Goal: Check status: Check status

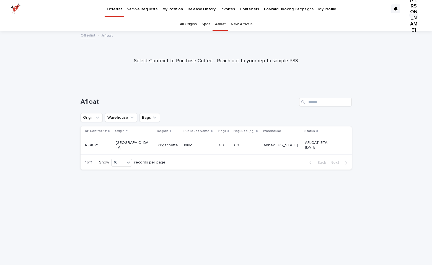
click at [203, 25] on link "Spot" at bounding box center [205, 24] width 9 height 13
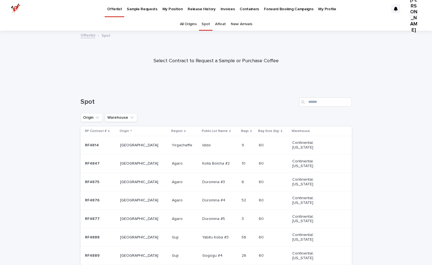
click at [190, 9] on p "Release History" at bounding box center [201, 6] width 28 height 12
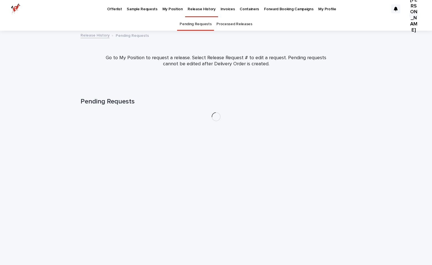
click at [227, 24] on link "Processed Releases" at bounding box center [234, 24] width 36 height 13
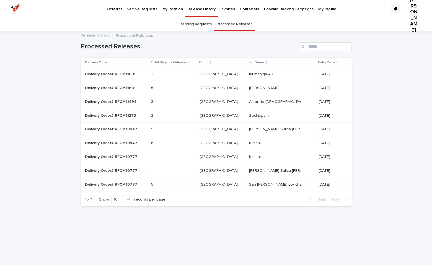
click at [195, 75] on div "2 2" at bounding box center [173, 74] width 44 height 9
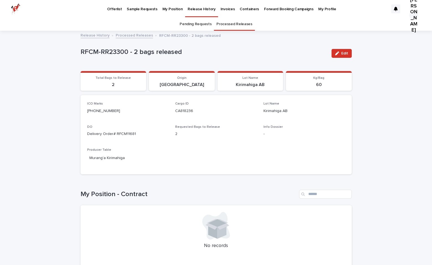
scroll to position [0, 0]
click at [171, 10] on p "My Position" at bounding box center [172, 6] width 20 height 12
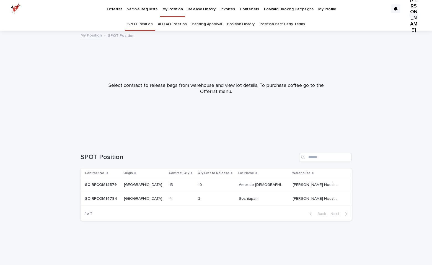
click at [230, 26] on link "Position History" at bounding box center [241, 24] width 28 height 13
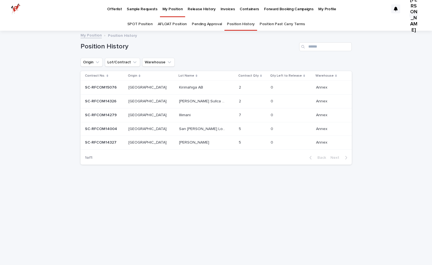
click at [184, 87] on p at bounding box center [202, 87] width 46 height 5
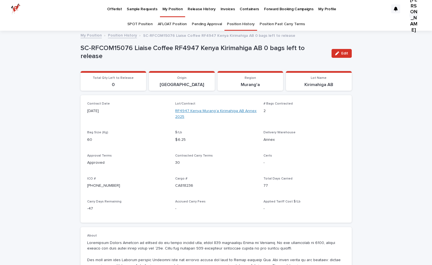
click at [186, 108] on link "RF4947 Kenya Murang'a Kirimahiga AB Annex 2025" at bounding box center [216, 114] width 82 height 12
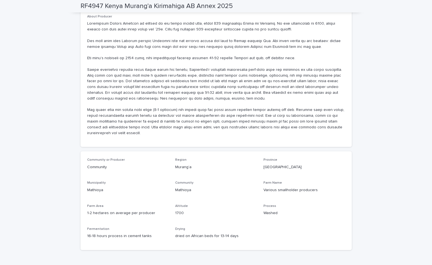
scroll to position [155, 0]
